Goal: Task Accomplishment & Management: Complete application form

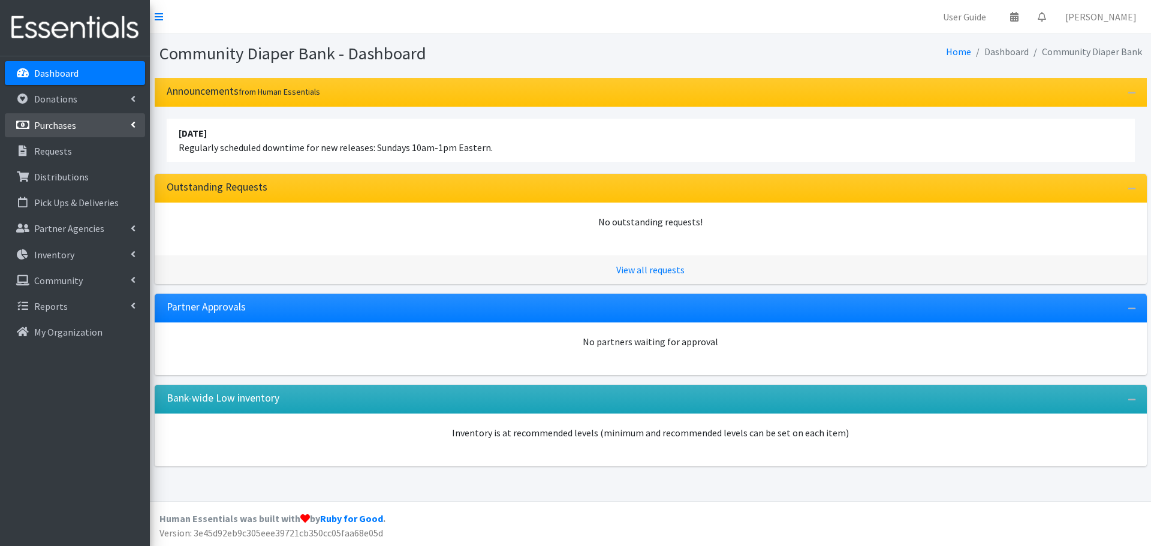
click at [75, 125] on p "Purchases" at bounding box center [55, 125] width 42 height 12
click at [63, 174] on link "New Purchase" at bounding box center [75, 177] width 140 height 24
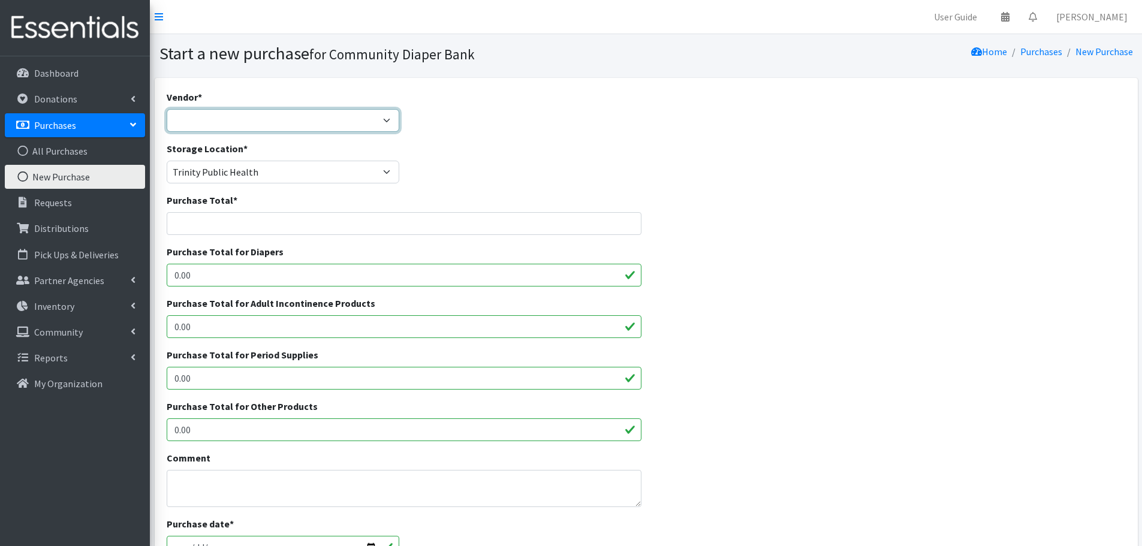
click at [383, 118] on select "Amazon JSL Partners Pathway to Provide Walmart ---Not Listed---" at bounding box center [283, 120] width 233 height 23
click at [485, 125] on div "Vendor * Amazon JSL Partners Pathway to Provide Walmart ---Not Listed---" at bounding box center [646, 116] width 968 height 52
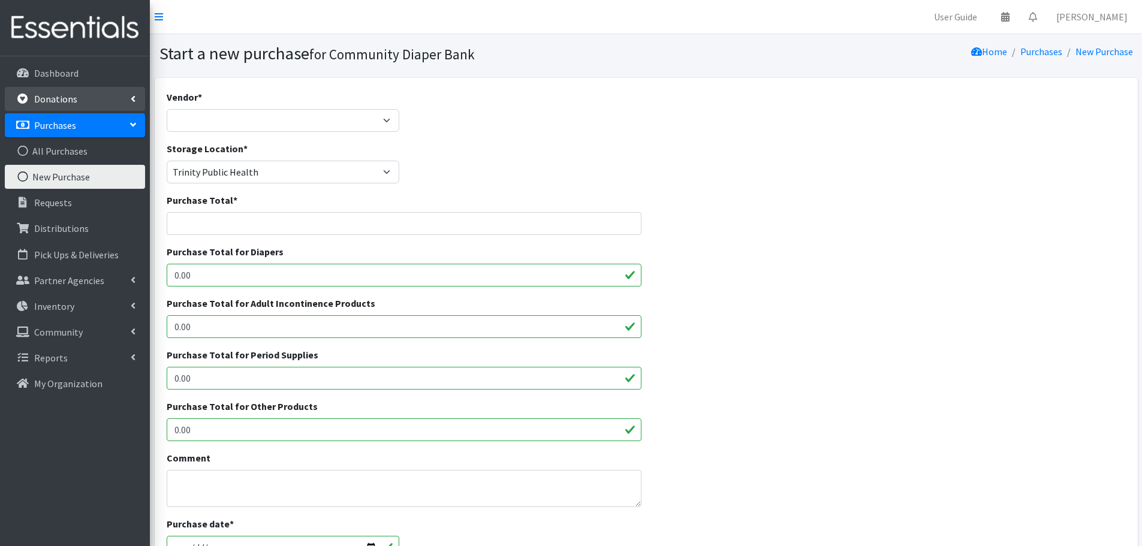
click at [80, 96] on link "Donations" at bounding box center [75, 99] width 140 height 24
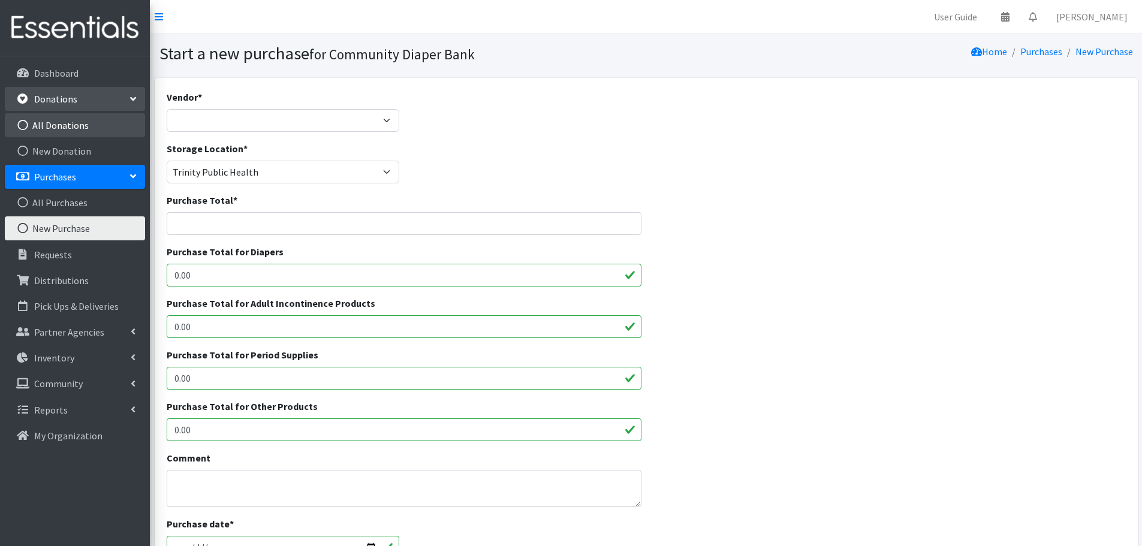
click at [74, 128] on link "All Donations" at bounding box center [75, 125] width 140 height 24
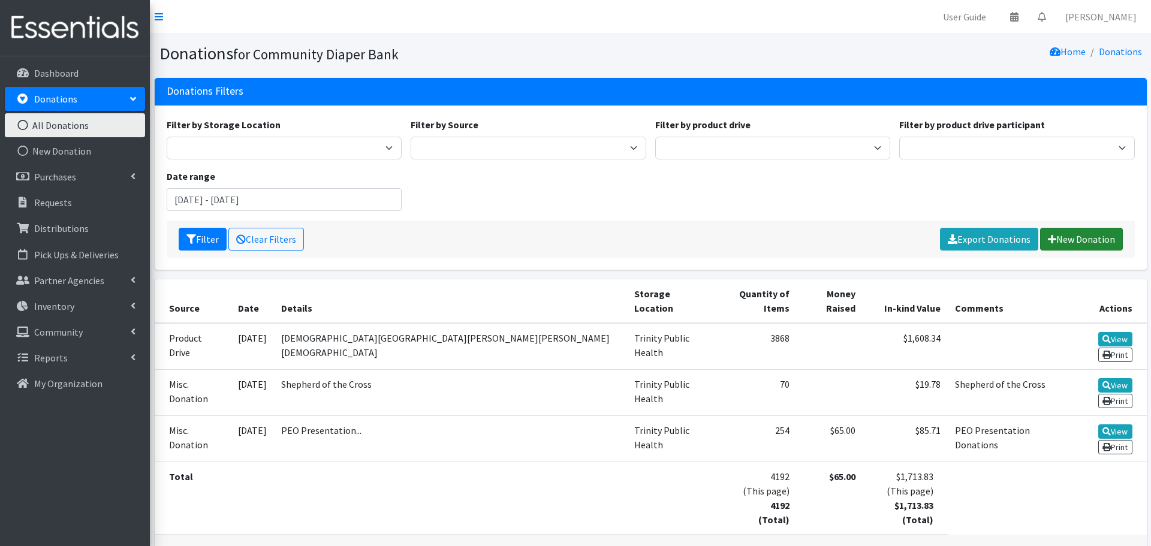
click at [1082, 242] on link "New Donation" at bounding box center [1081, 239] width 83 height 23
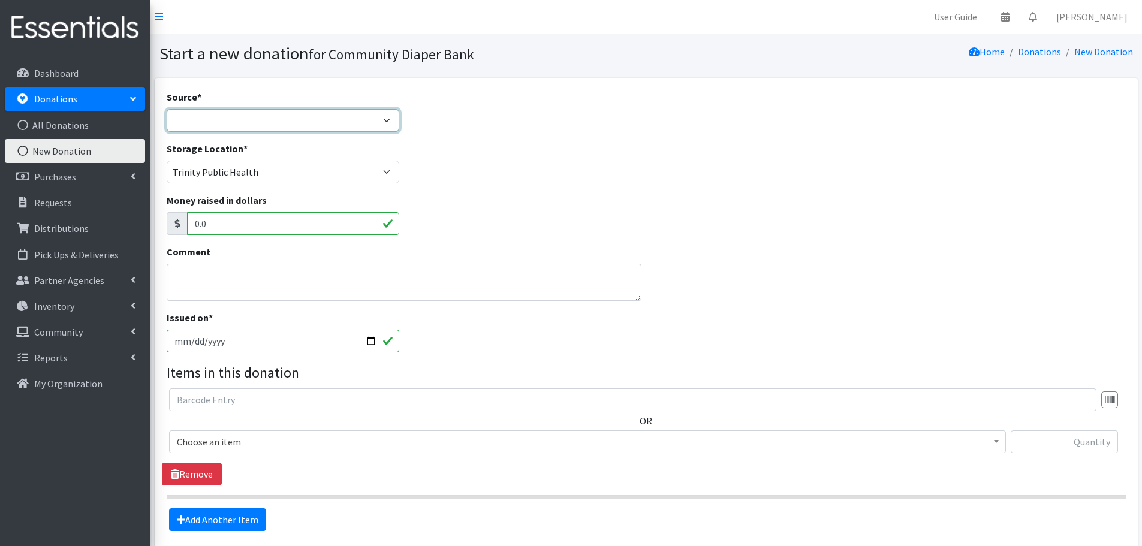
click at [364, 122] on select "Product Drive Manufacturer Donation Site Misc. Donation" at bounding box center [283, 120] width 233 height 23
select select "Misc. Donation"
click at [167, 109] on select "Product Drive Manufacturer Donation Site Misc. Donation" at bounding box center [283, 120] width 233 height 23
click at [265, 226] on input "0.0" at bounding box center [293, 223] width 213 height 23
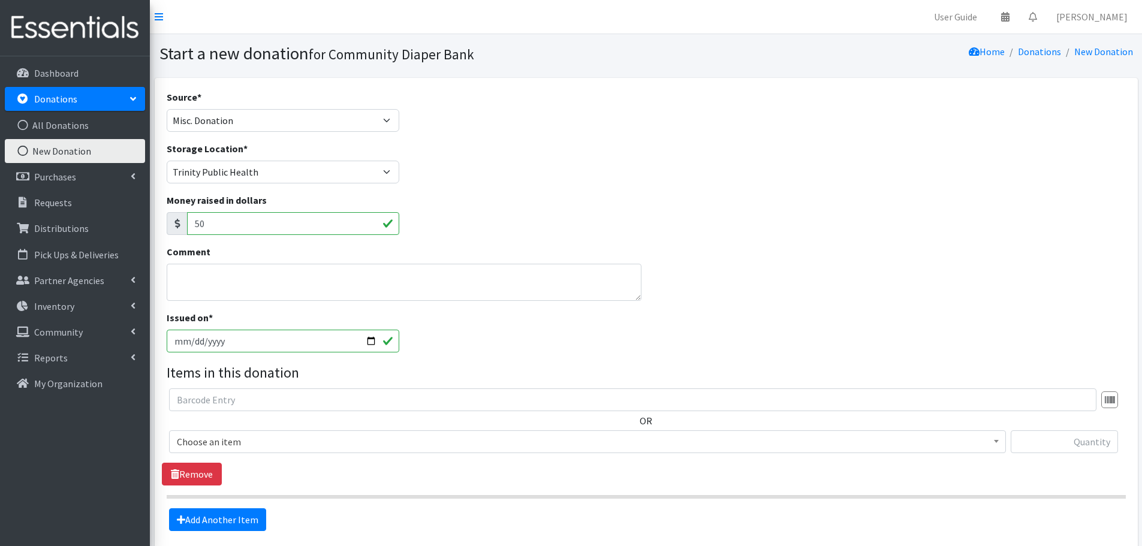
type input "50"
click at [204, 278] on textarea "Comment" at bounding box center [404, 282] width 475 height 37
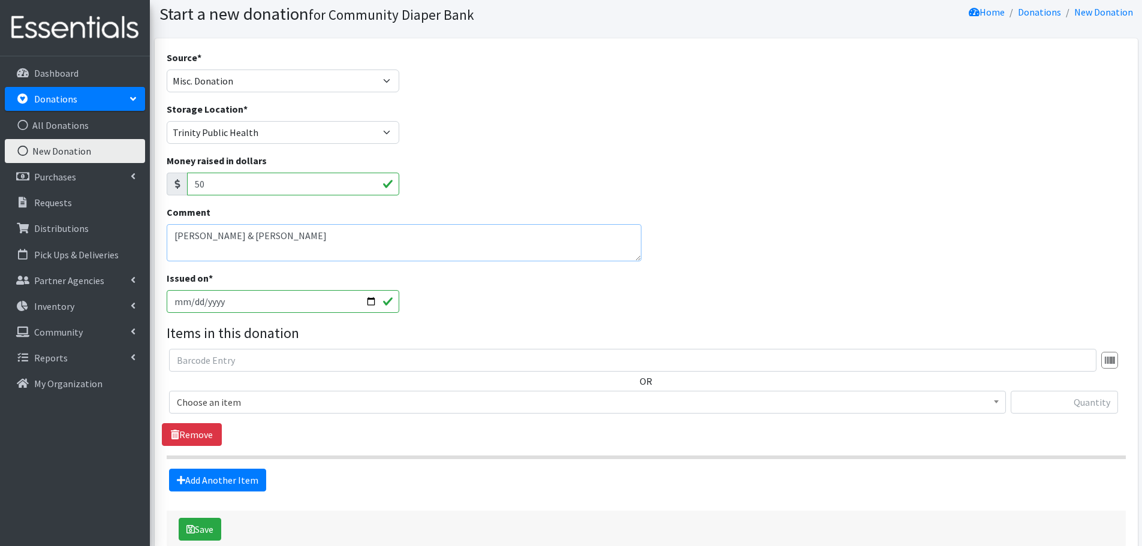
scroll to position [108, 0]
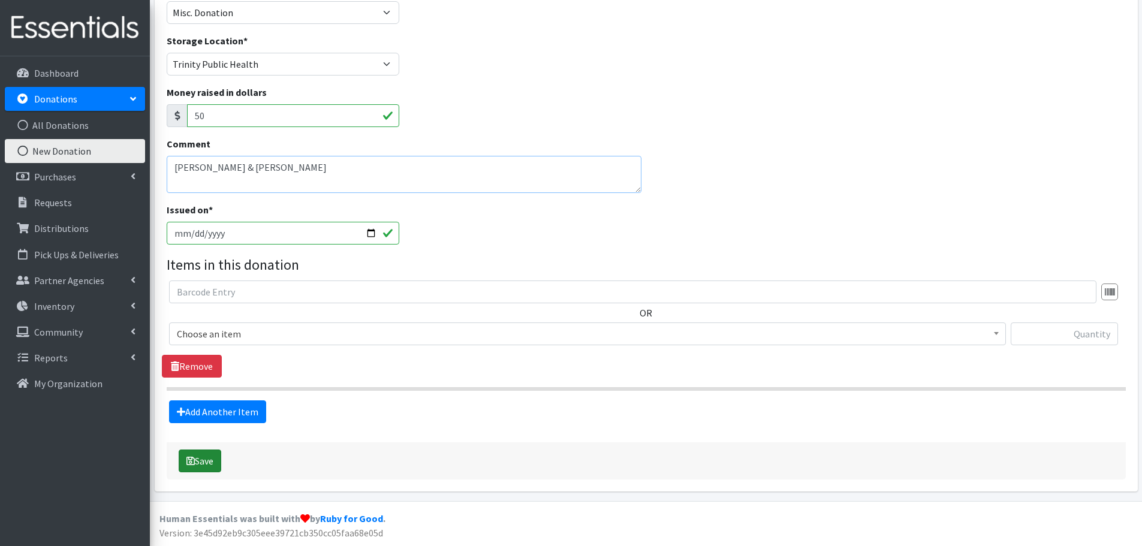
type textarea "[PERSON_NAME] & [PERSON_NAME]"
click at [200, 462] on button "Save" at bounding box center [200, 460] width 43 height 23
